Goal: Task Accomplishment & Management: Manage account settings

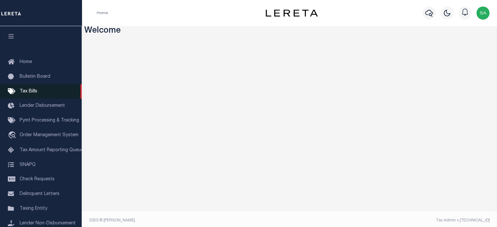
click at [33, 91] on span "Tax Bills" at bounding box center [29, 91] width 18 height 5
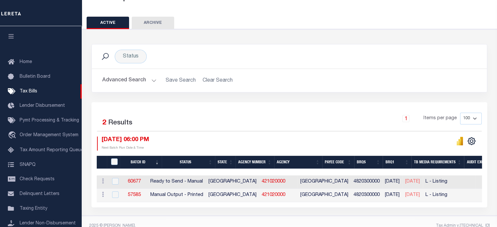
scroll to position [59, 0]
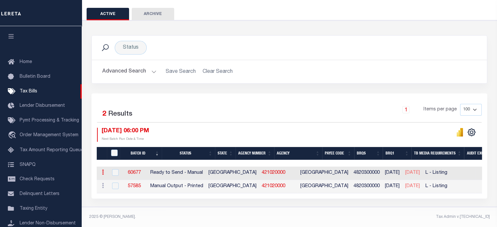
click at [102, 170] on icon at bounding box center [103, 172] width 2 height 5
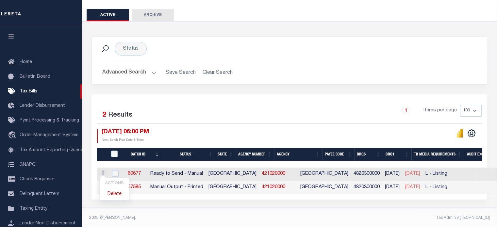
click at [249, 111] on div "1 Items per page 100 200 500 1000" at bounding box center [339, 113] width 286 height 17
click at [114, 174] on input "checkbox" at bounding box center [115, 173] width 7 height 7
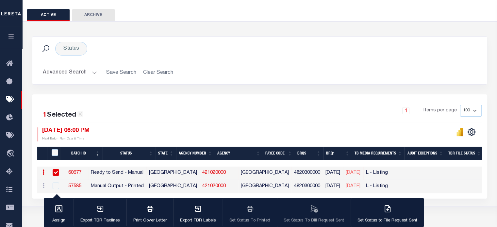
click at [161, 113] on div "1 Items per page 100 200 500 1000" at bounding box center [316, 113] width 331 height 17
click at [57, 171] on input "checkbox" at bounding box center [56, 172] width 7 height 7
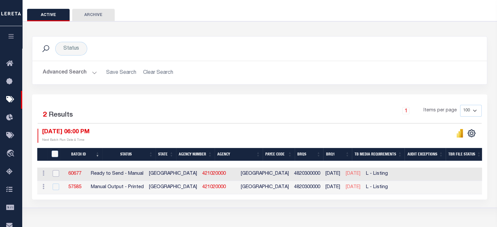
click at [56, 175] on input "checkbox" at bounding box center [56, 173] width 7 height 7
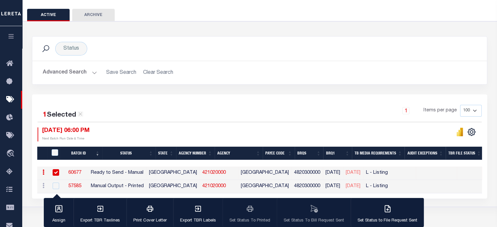
click at [56, 175] on div at bounding box center [55, 172] width 8 height 7
checkbox input "false"
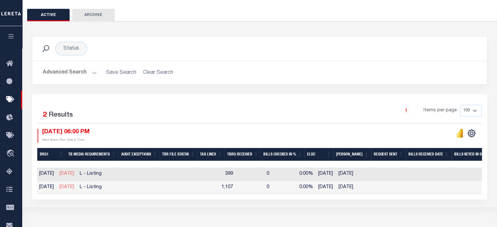
scroll to position [0, 0]
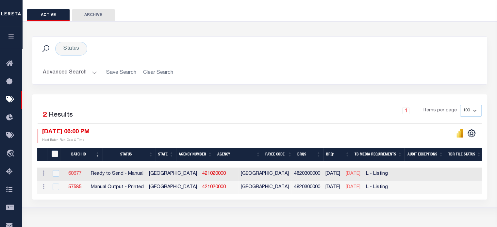
click at [81, 171] on link "60677" at bounding box center [74, 173] width 13 height 5
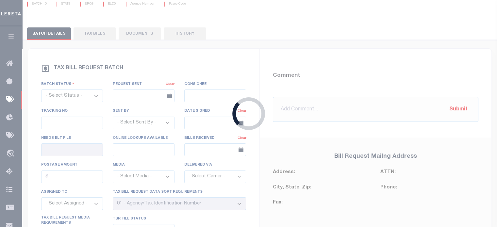
select select "RTS"
type input "No"
type input "Yes"
select select "20"
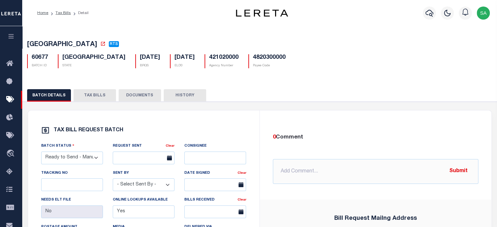
click at [96, 95] on button "TAX BILLS" at bounding box center [94, 95] width 42 height 12
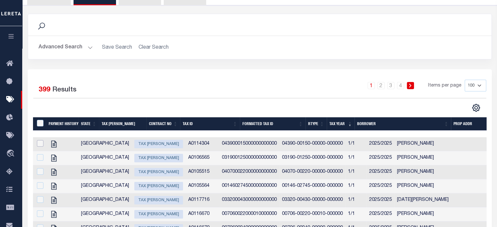
click at [40, 146] on input "checkbox" at bounding box center [40, 143] width 7 height 7
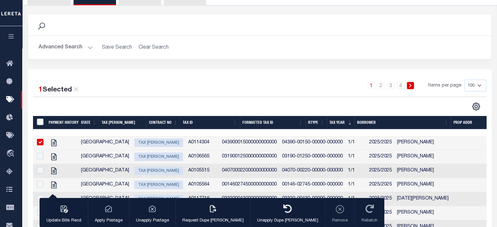
click at [134, 142] on span "Tax [PERSON_NAME]" at bounding box center [158, 142] width 49 height 8
checkbox input "false"
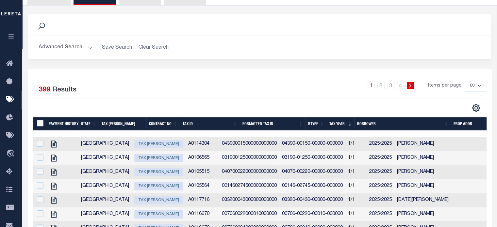
type input "[DATE]"
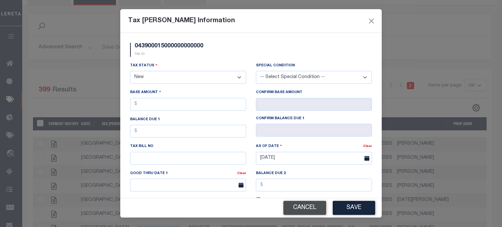
click at [291, 211] on button "Cancel" at bounding box center [304, 208] width 43 height 14
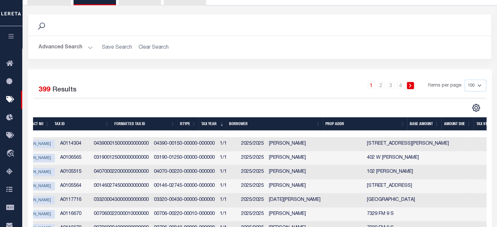
scroll to position [0, 131]
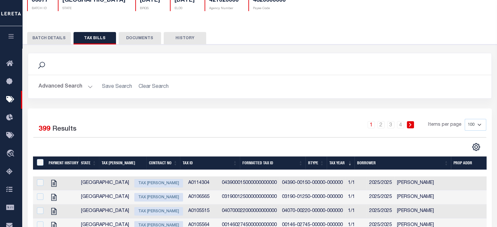
click at [139, 36] on button "DOCUMENTS" at bounding box center [140, 38] width 42 height 12
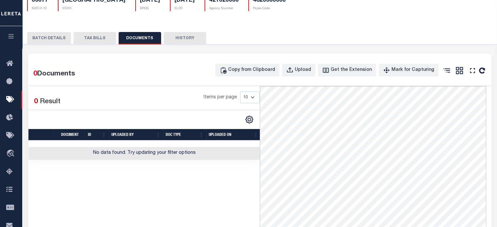
click at [186, 41] on button "HISTORY" at bounding box center [185, 38] width 42 height 12
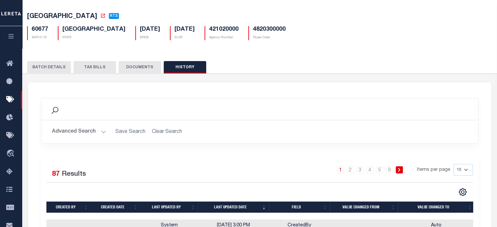
click at [139, 68] on button "DOCUMENTS" at bounding box center [140, 67] width 42 height 12
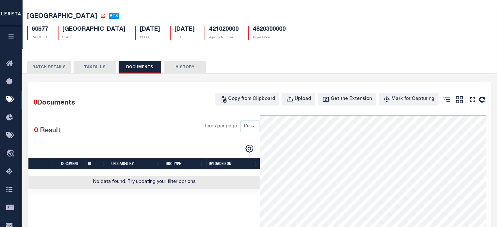
click at [53, 72] on button "BATCH DETAILS" at bounding box center [49, 67] width 44 height 12
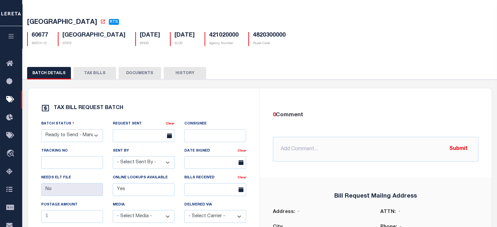
scroll to position [0, 0]
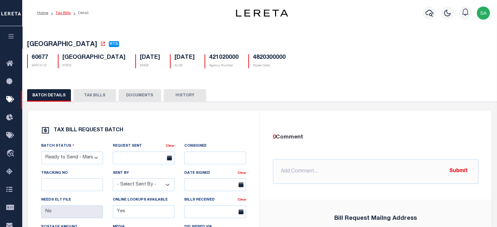
click at [59, 13] on link "Tax Bills" at bounding box center [63, 13] width 15 height 4
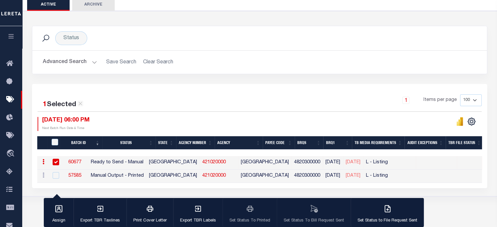
scroll to position [66, 0]
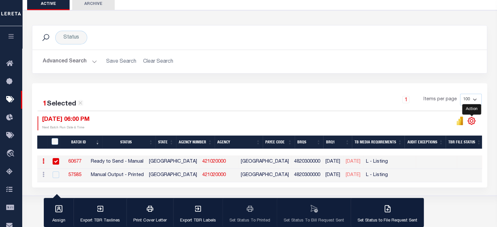
click at [472, 122] on icon "" at bounding box center [471, 121] width 3 height 3
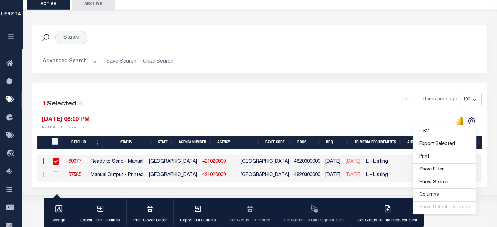
click at [343, 121] on div at bounding box center [371, 123] width 222 height 14
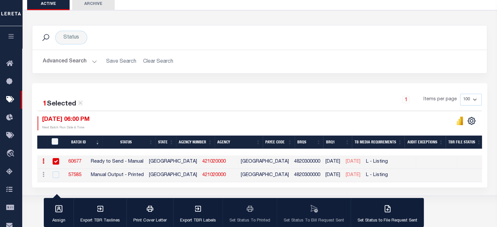
click at [272, 58] on h2 "Advanced Search Save Search Clear Search TaxBillBatches_dynamictable_____Defaul…" at bounding box center [260, 61] width 444 height 13
